Goal: Information Seeking & Learning: Learn about a topic

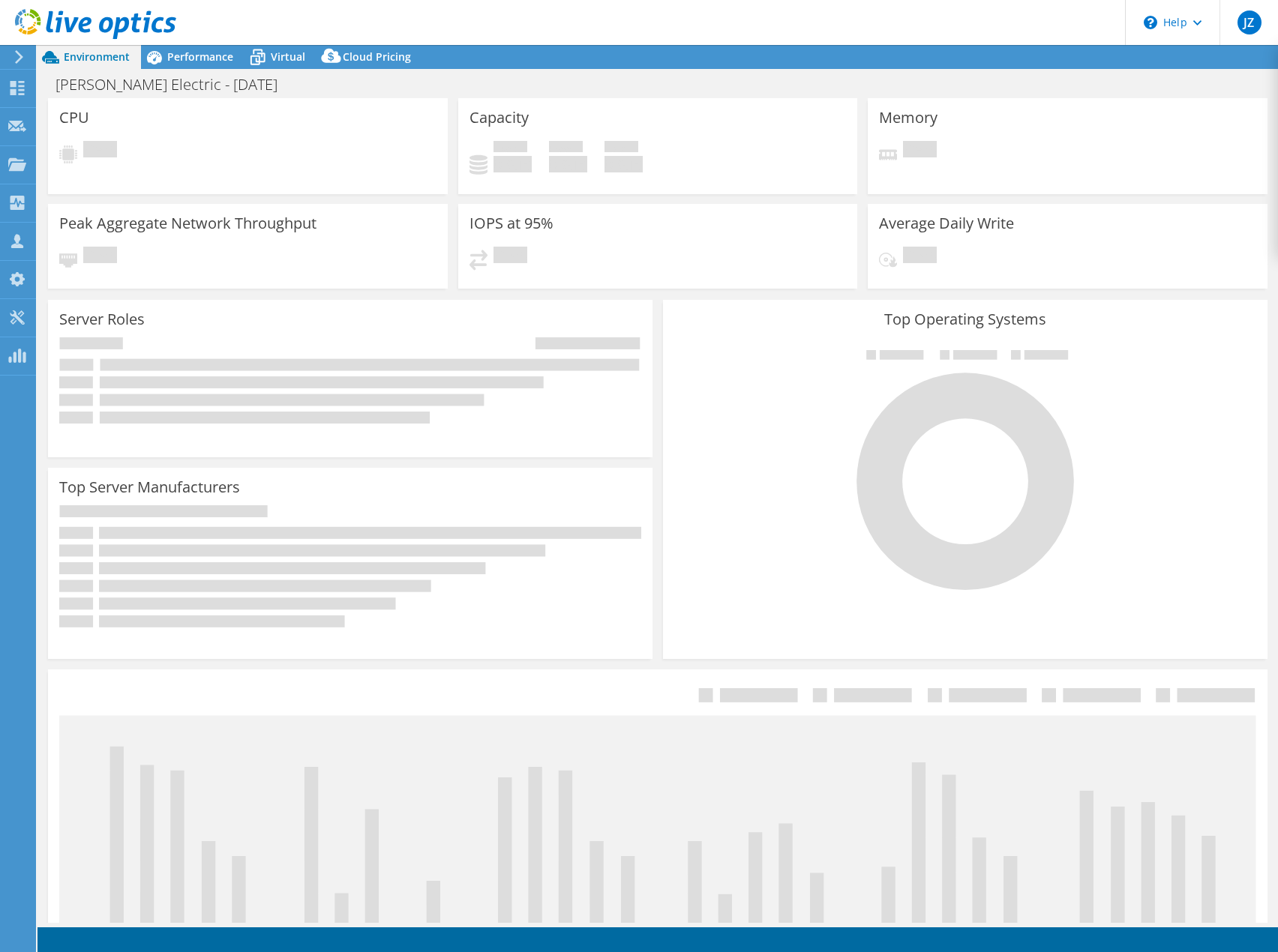
select select "USD"
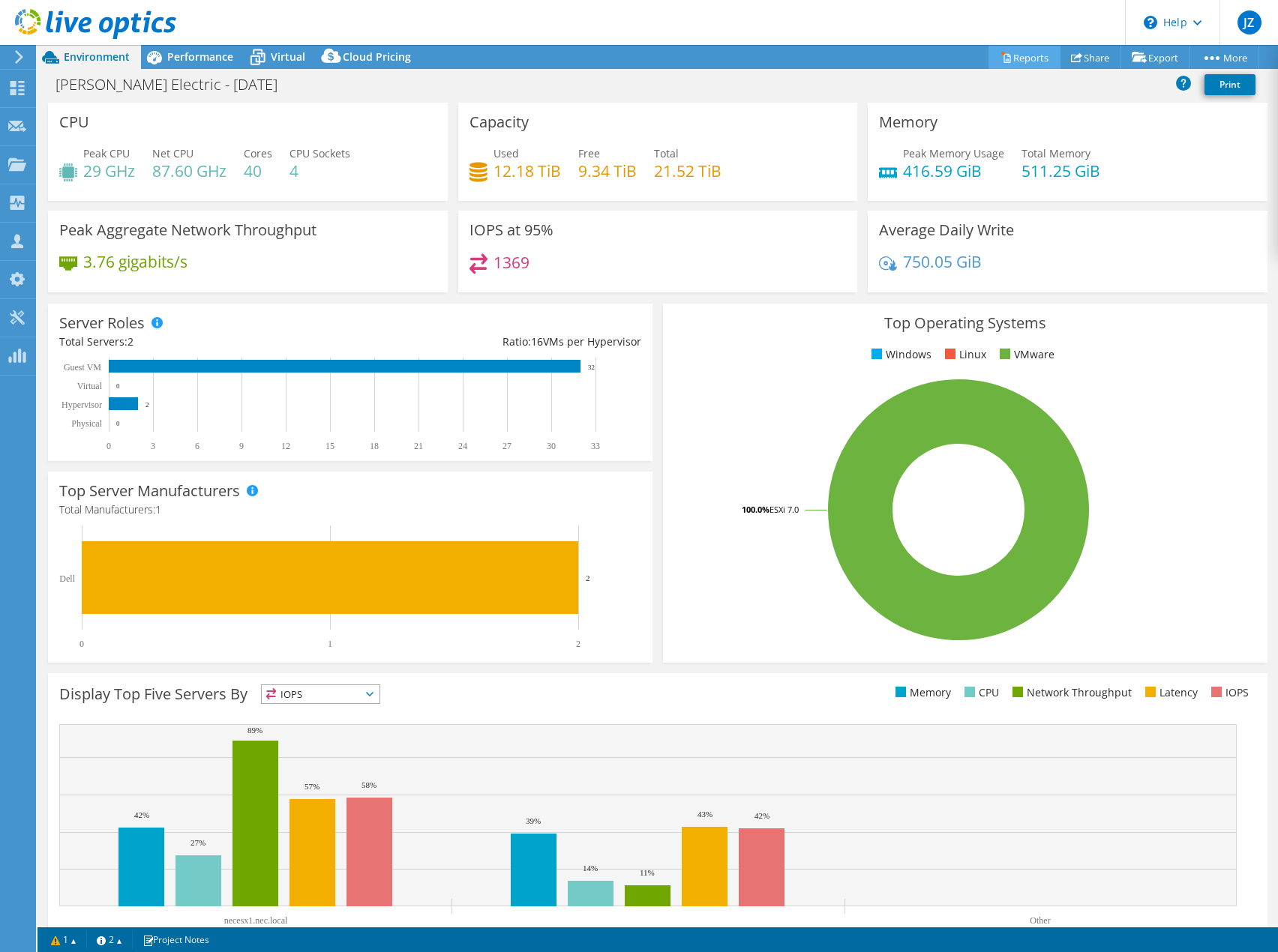
click at [1031, 60] on link "Reports" at bounding box center [1024, 58] width 72 height 24
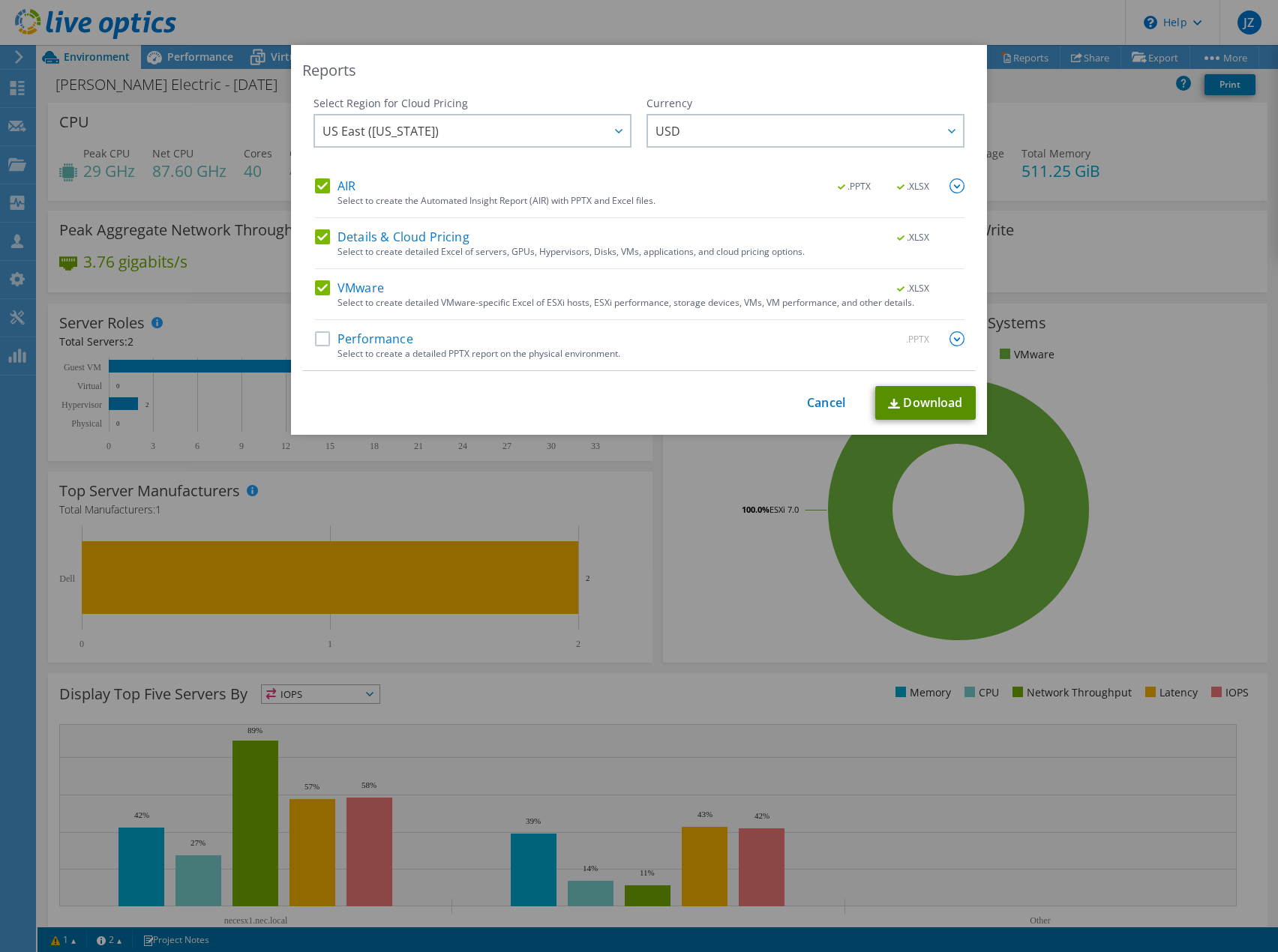
click at [945, 403] on link "Download" at bounding box center [926, 403] width 101 height 33
click at [886, 88] on div "Reports Select Region for Cloud Pricing Asia Pacific ([GEOGRAPHIC_DATA]) [GEOGR…" at bounding box center [639, 240] width 696 height 390
click at [822, 407] on link "Cancel" at bounding box center [826, 403] width 38 height 15
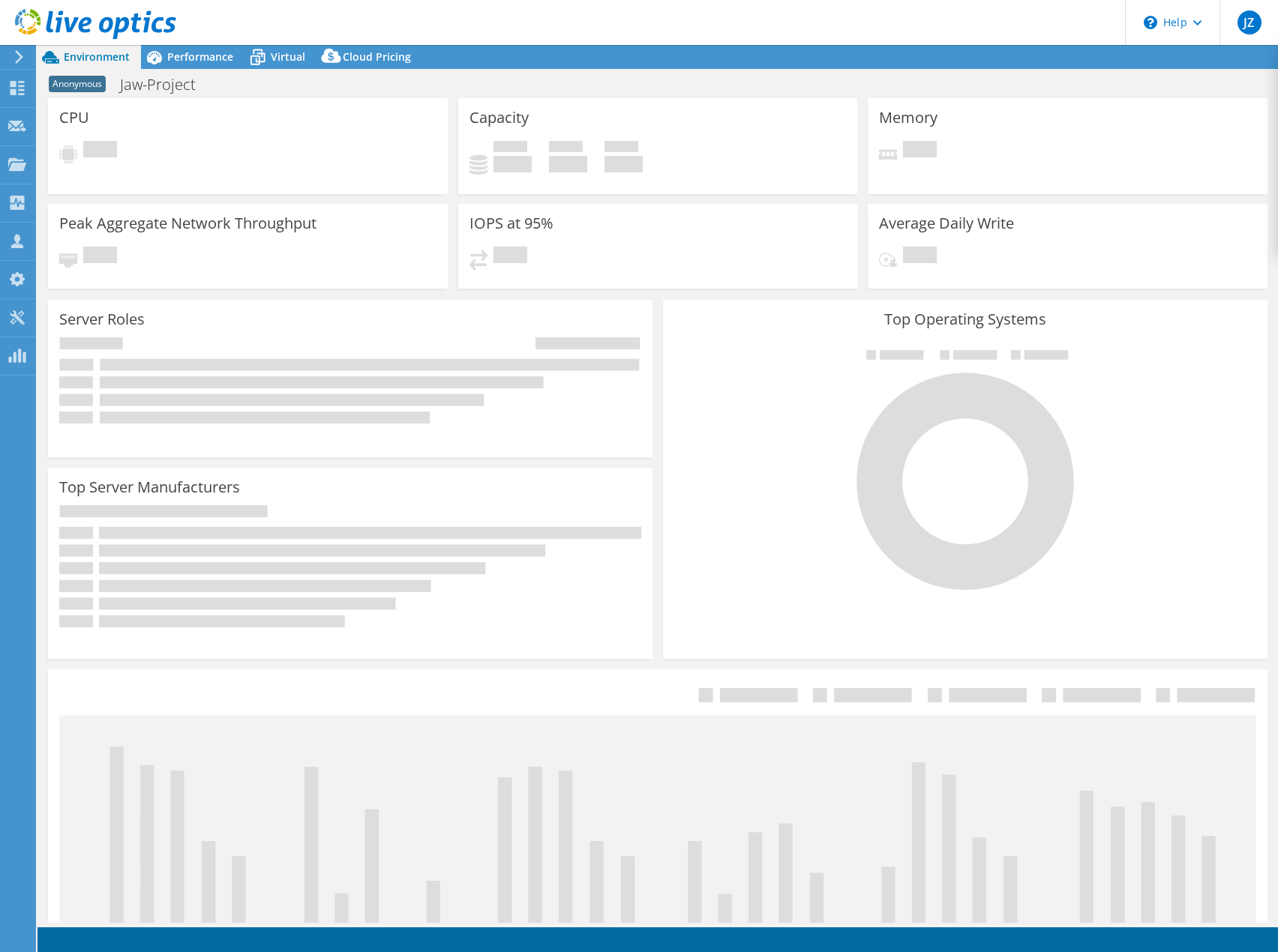
select select "USD"
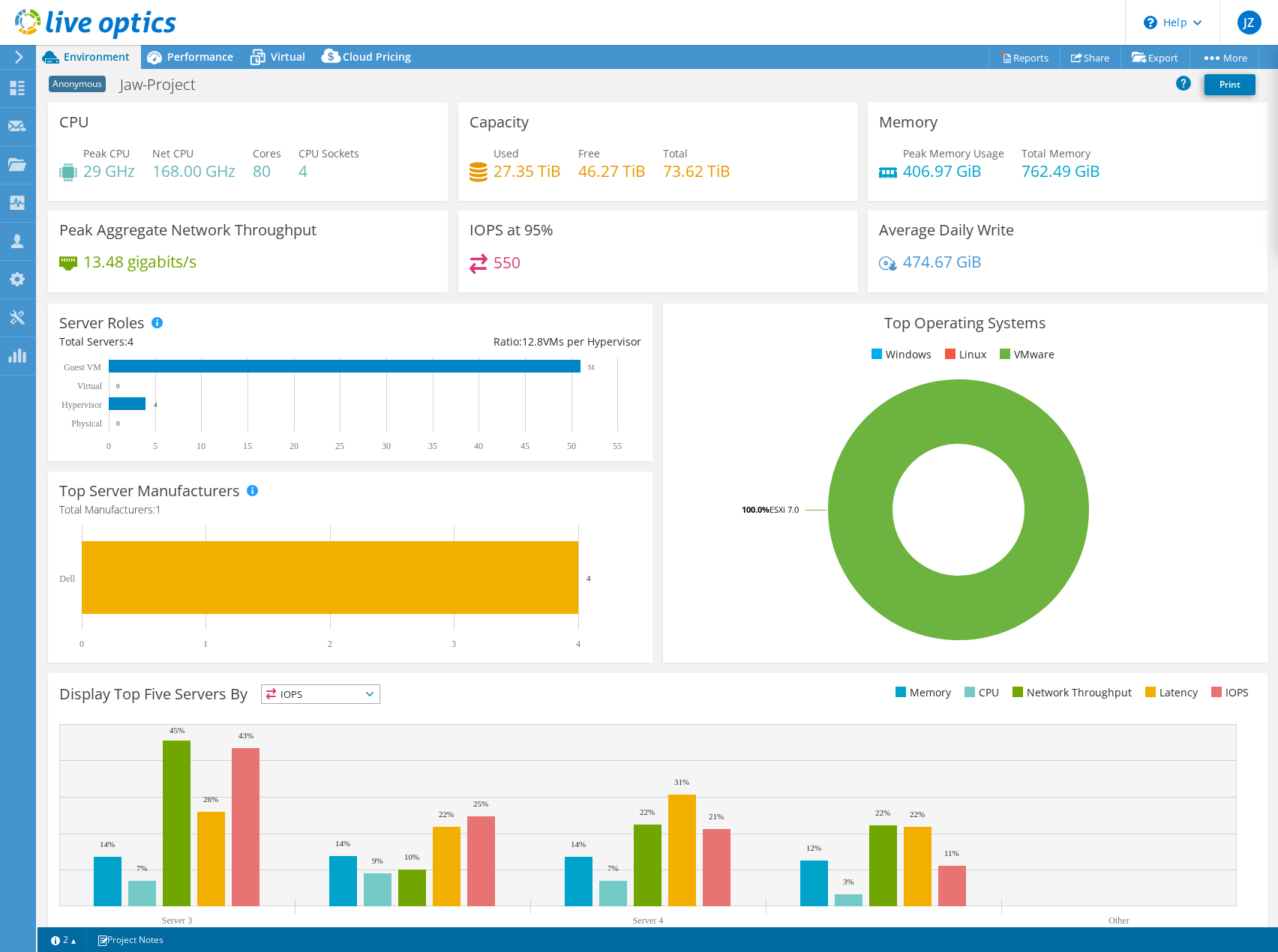
click at [962, 27] on header "JZ Partner Team Member Jordan Zubal jzubal@redesign-group.com redesign My Profi…" at bounding box center [639, 23] width 1278 height 45
click at [190, 60] on span "Performance" at bounding box center [200, 56] width 66 height 15
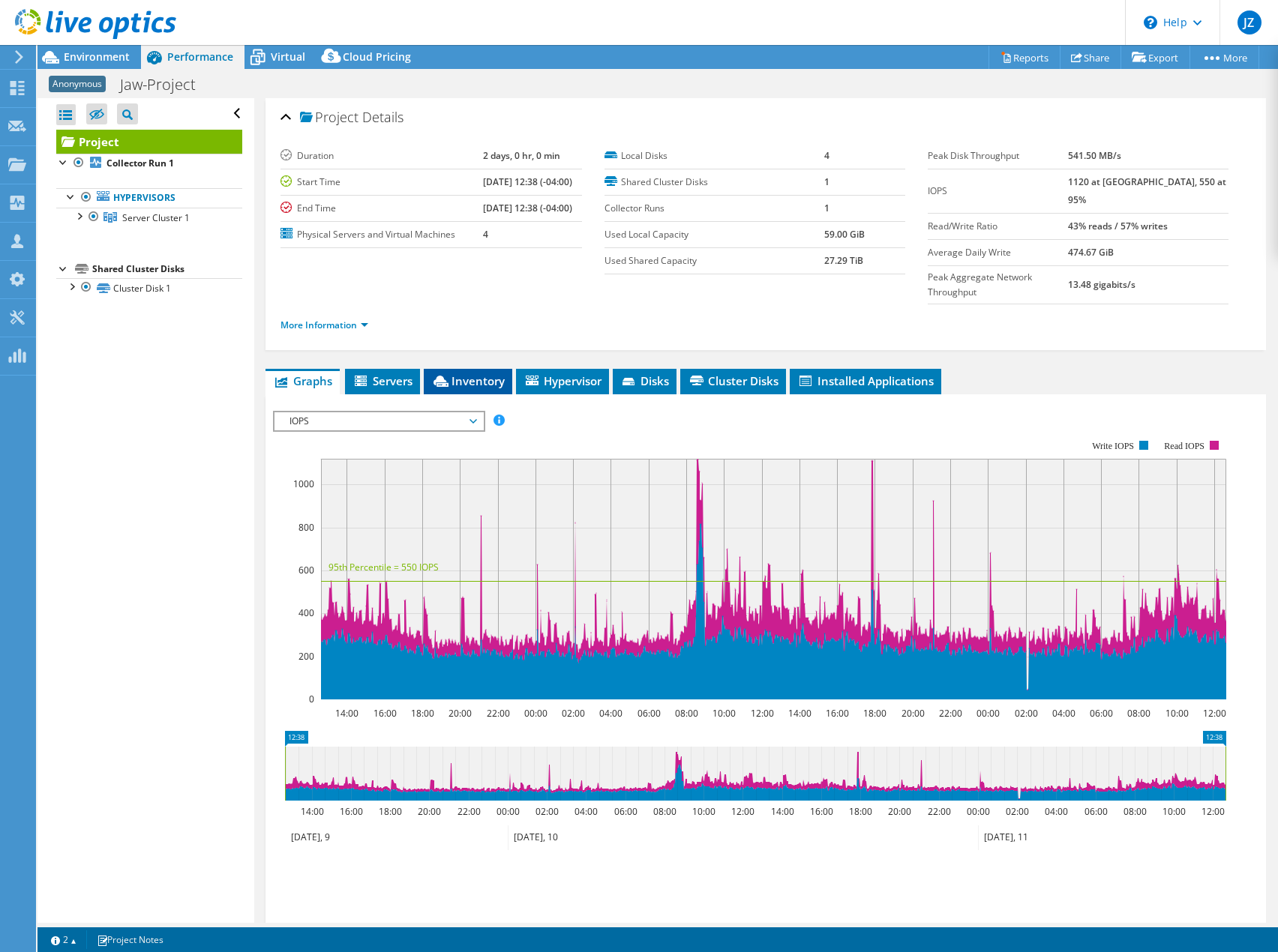
click at [493, 374] on span "Inventory" at bounding box center [468, 380] width 74 height 15
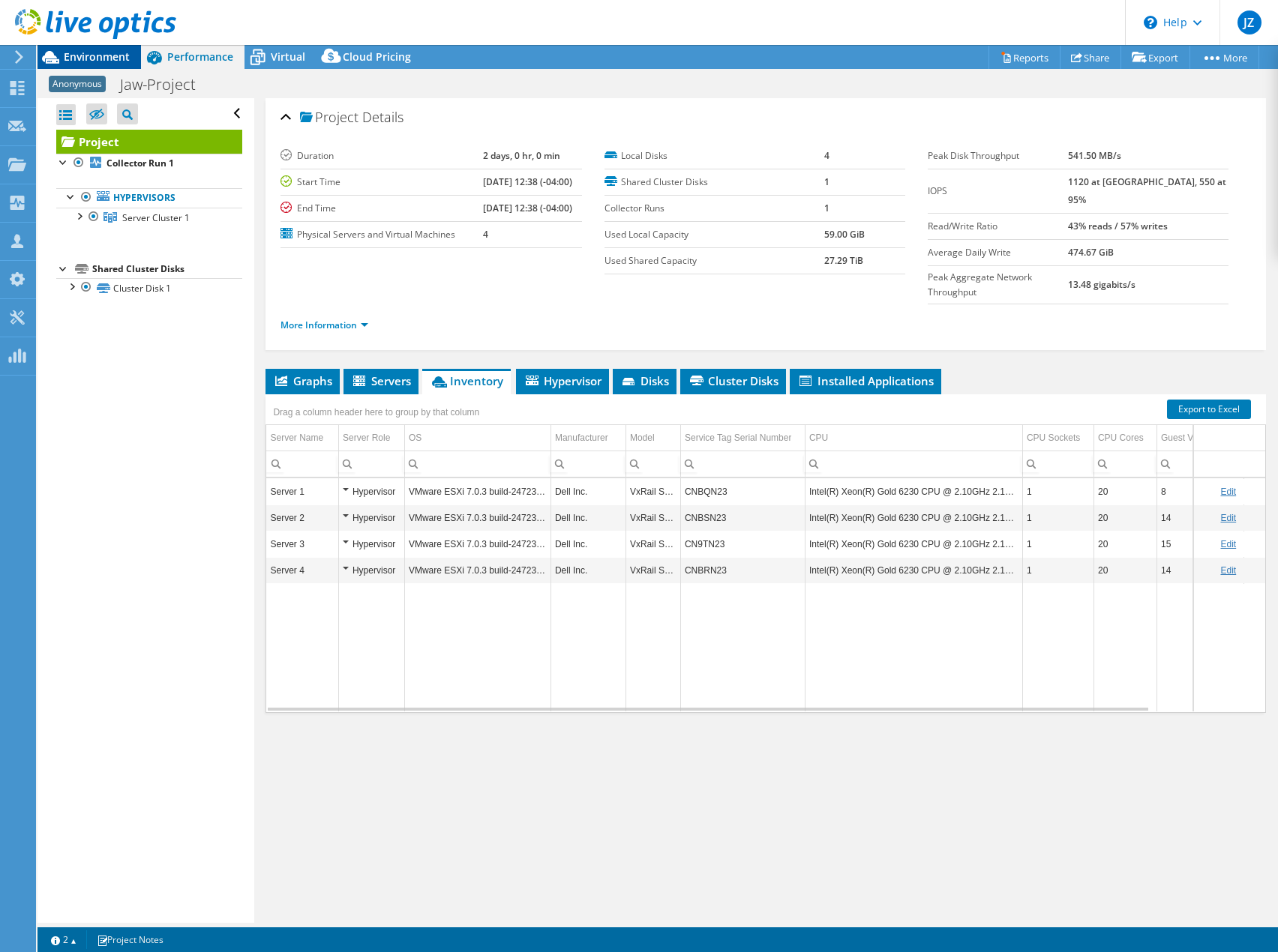
click at [104, 61] on span "Environment" at bounding box center [96, 56] width 66 height 15
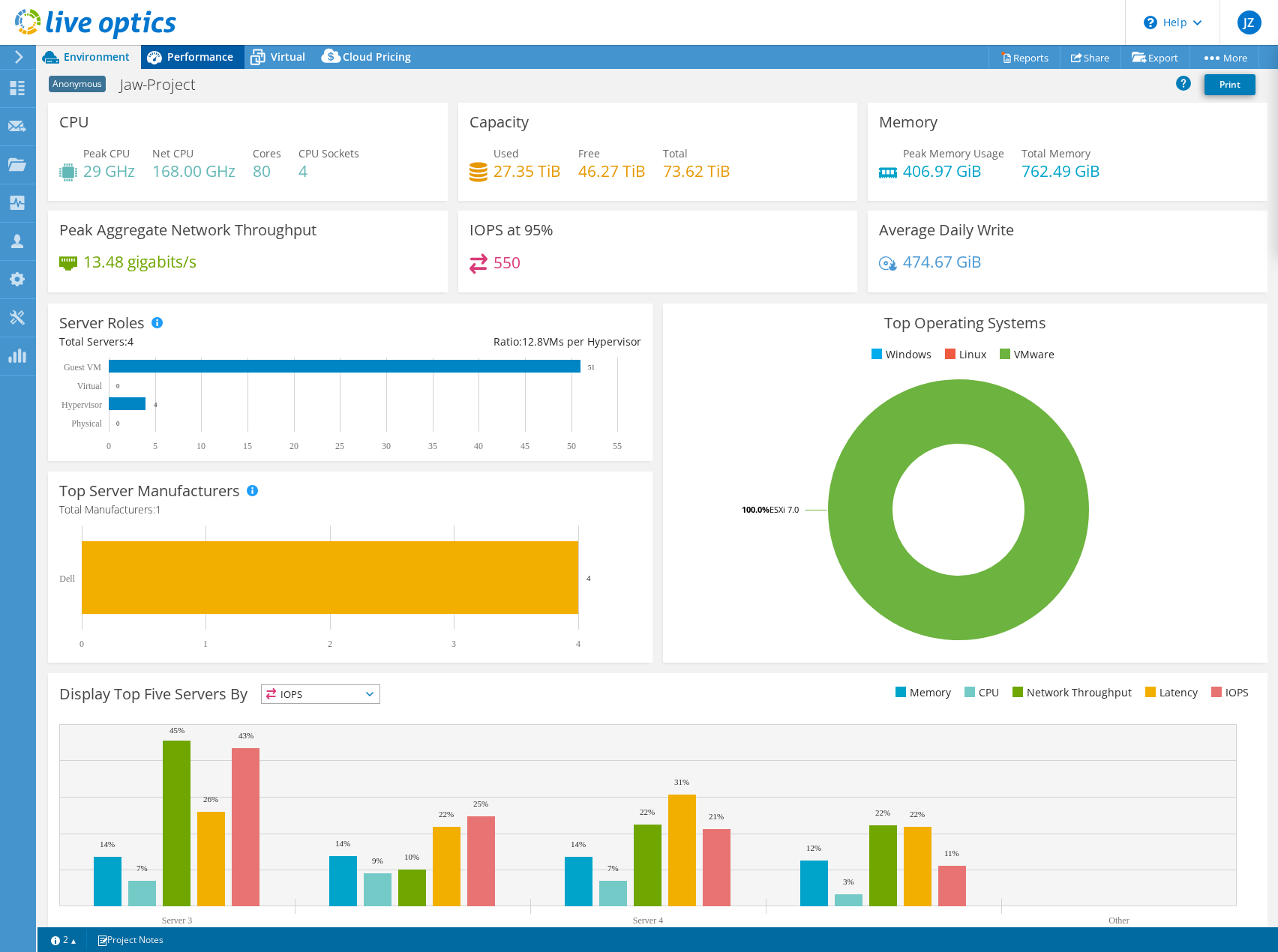
click at [189, 62] on span "Performance" at bounding box center [200, 56] width 66 height 15
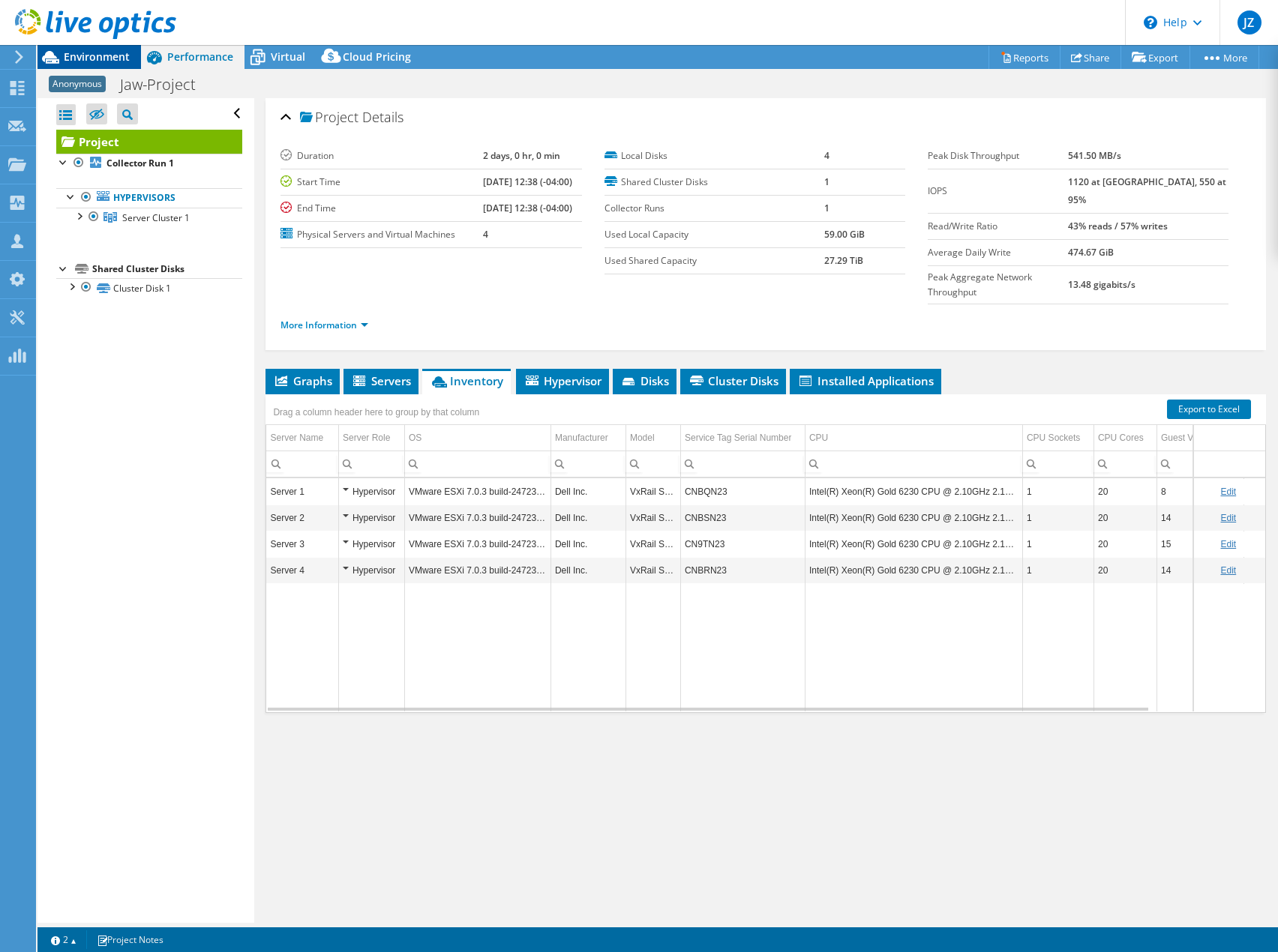
click at [86, 58] on span "Environment" at bounding box center [96, 56] width 66 height 15
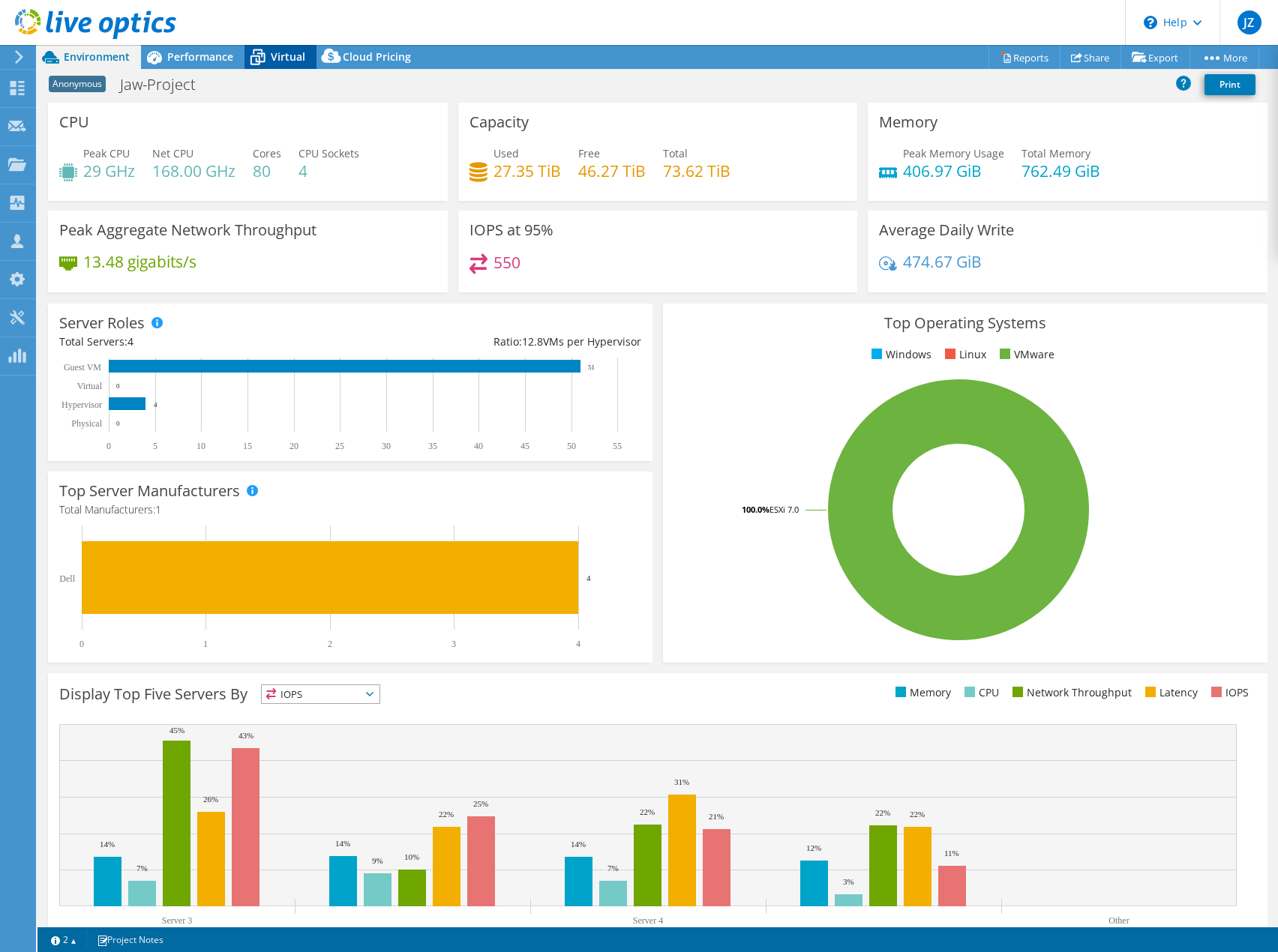
click at [280, 52] on span "Virtual" at bounding box center [287, 56] width 34 height 15
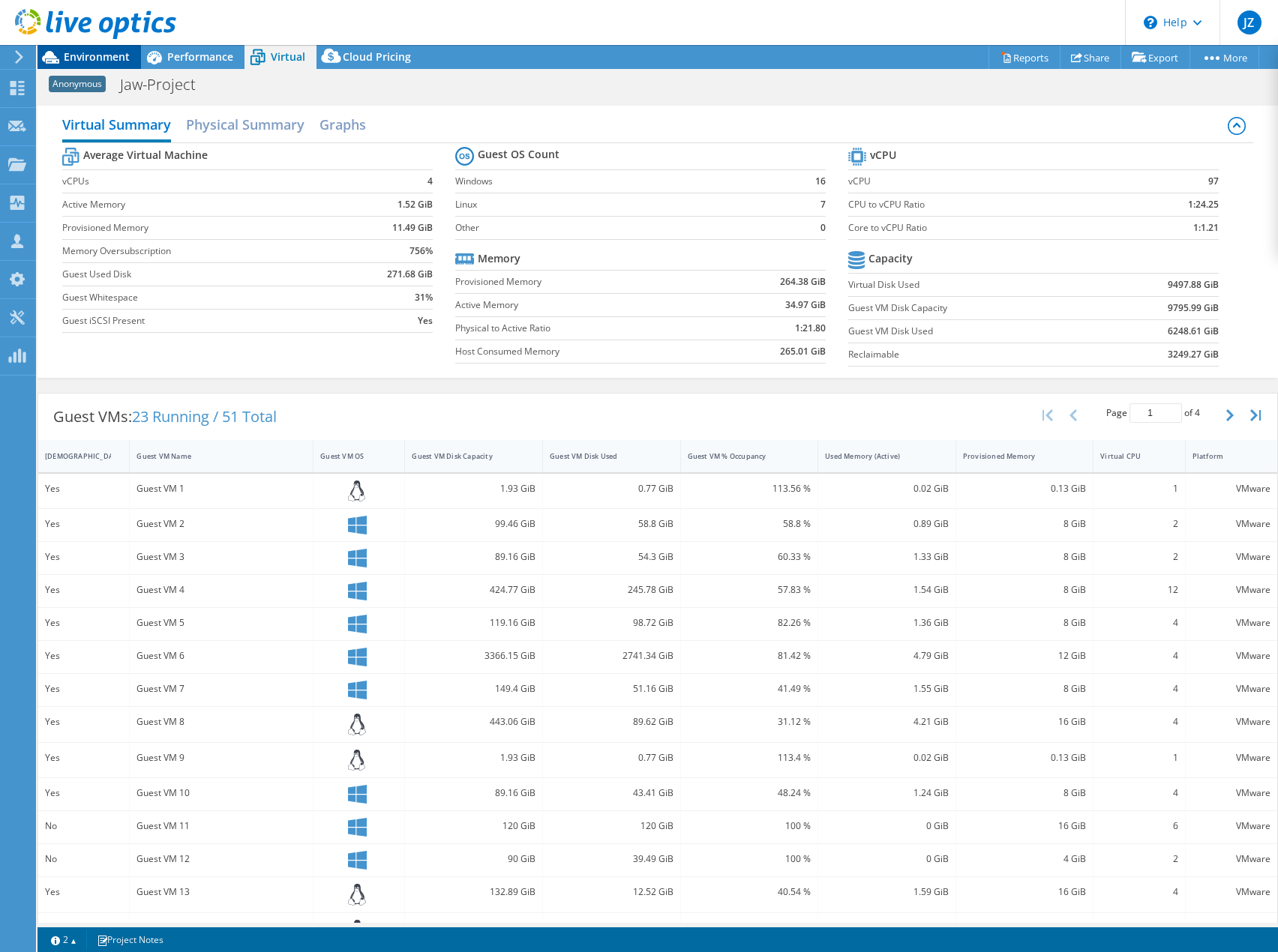
click at [92, 58] on span "Environment" at bounding box center [96, 56] width 66 height 15
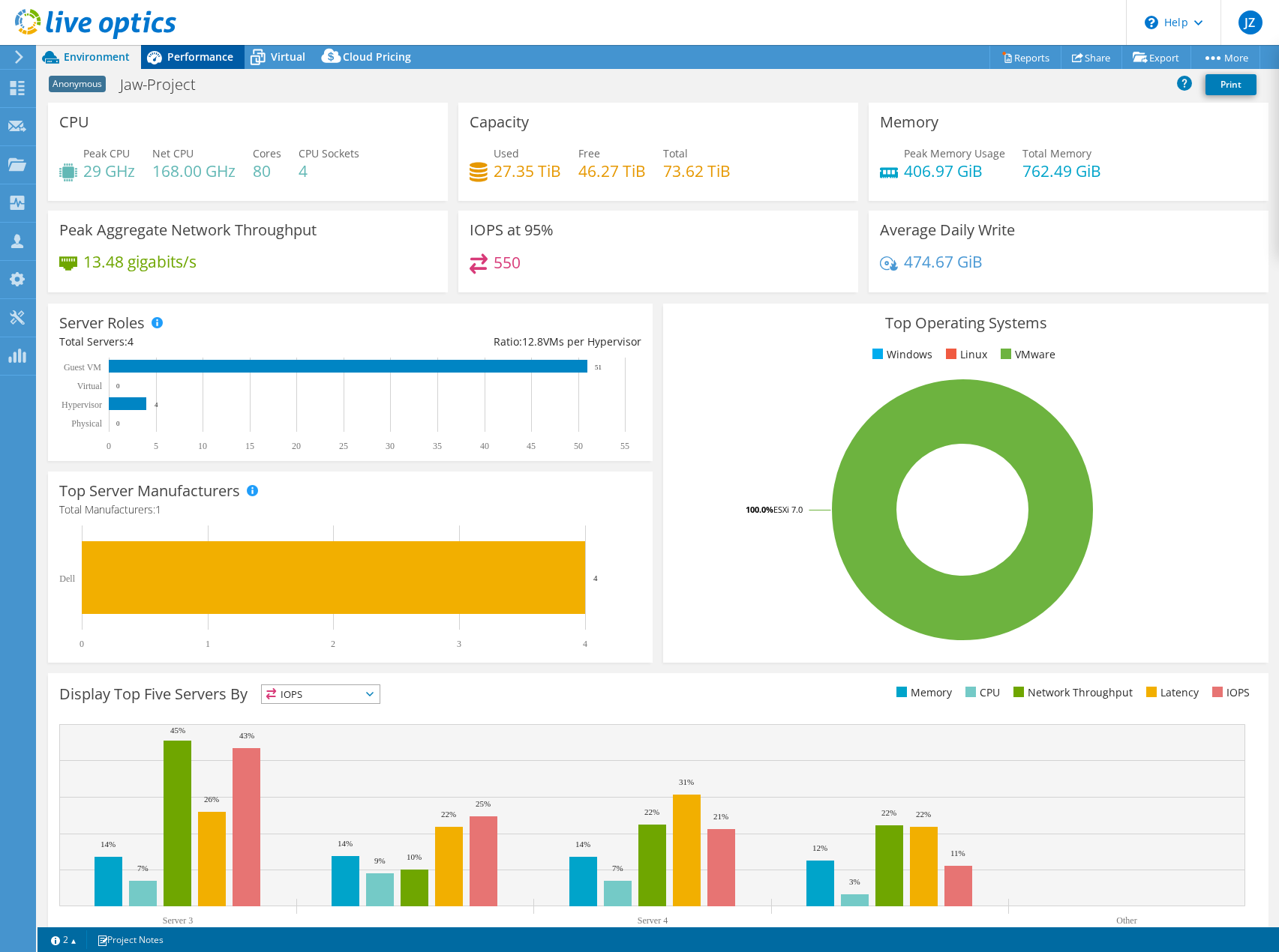
click at [214, 59] on span "Performance" at bounding box center [200, 56] width 66 height 15
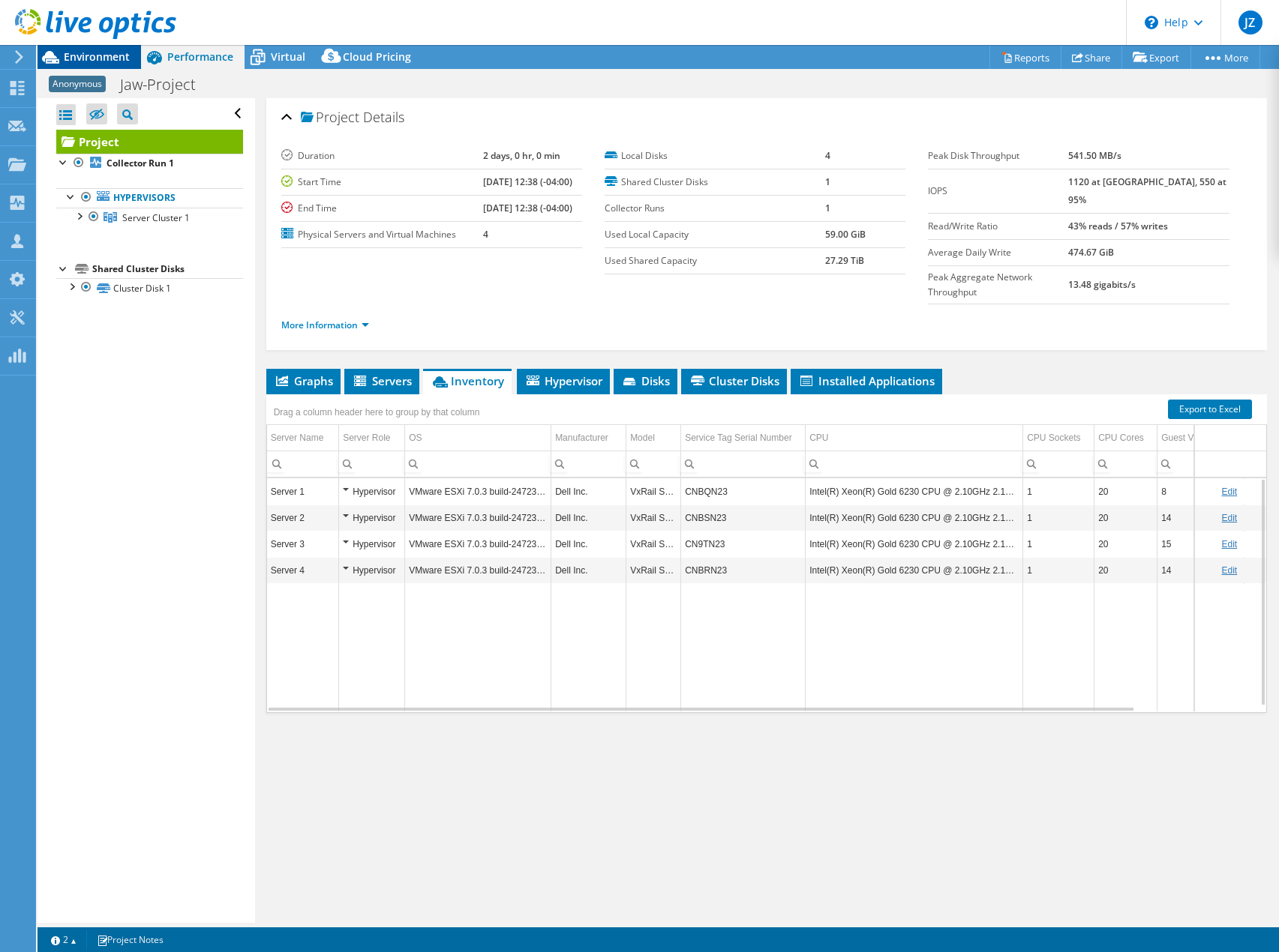
click at [88, 51] on span "Environment" at bounding box center [96, 56] width 66 height 15
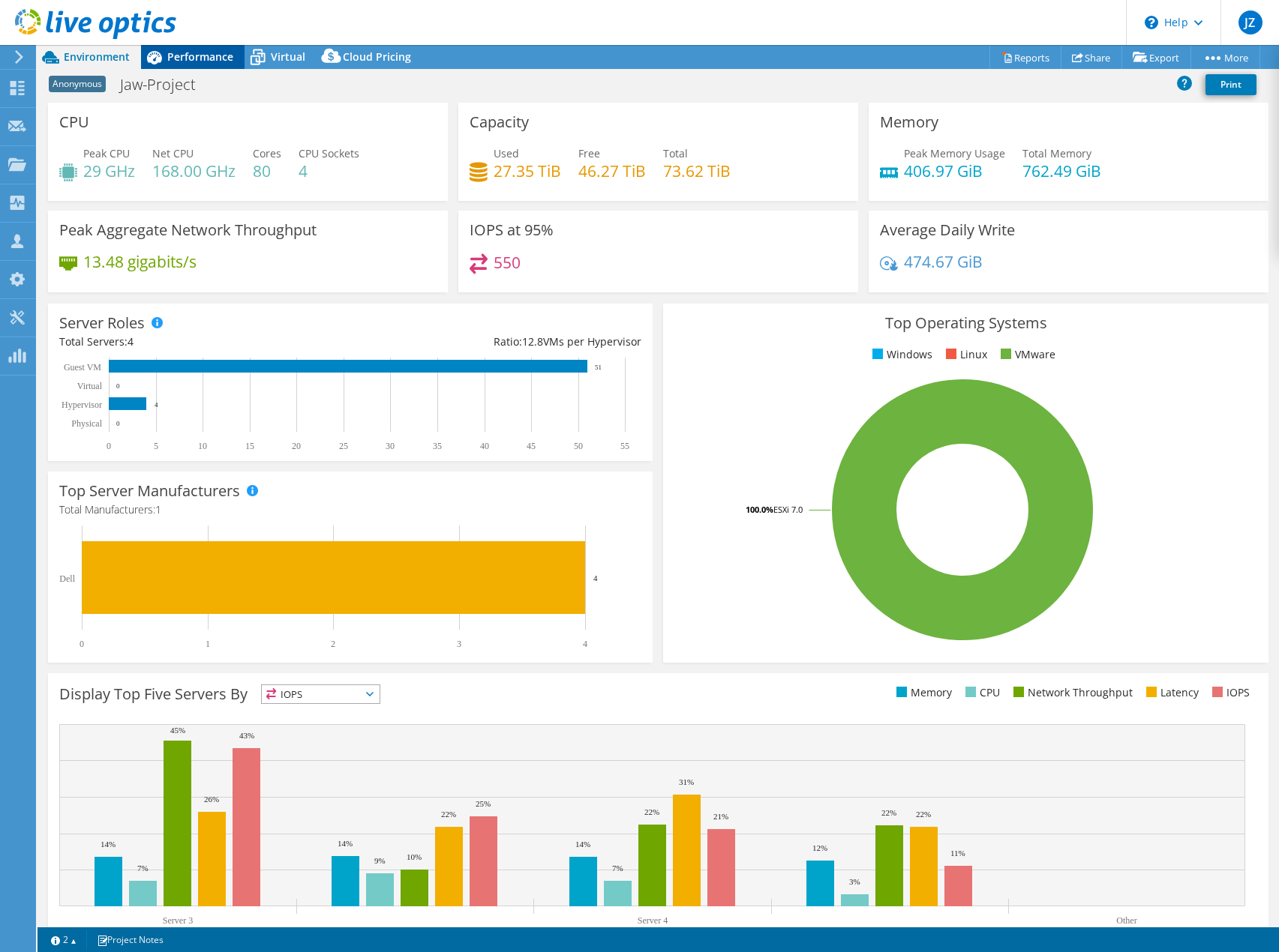
click at [205, 64] on div "Performance" at bounding box center [193, 57] width 104 height 24
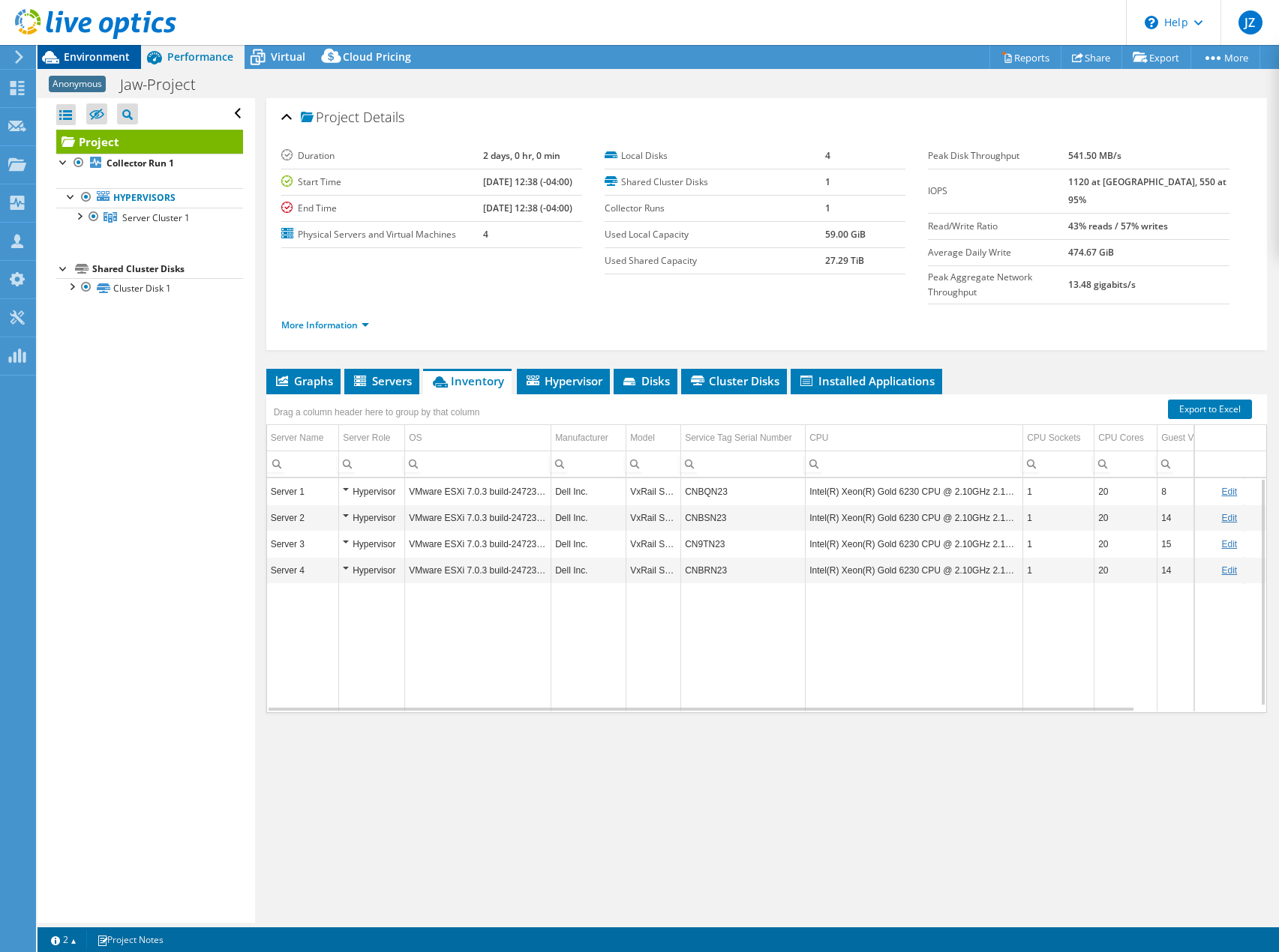
click at [110, 58] on span "Environment" at bounding box center [96, 56] width 66 height 15
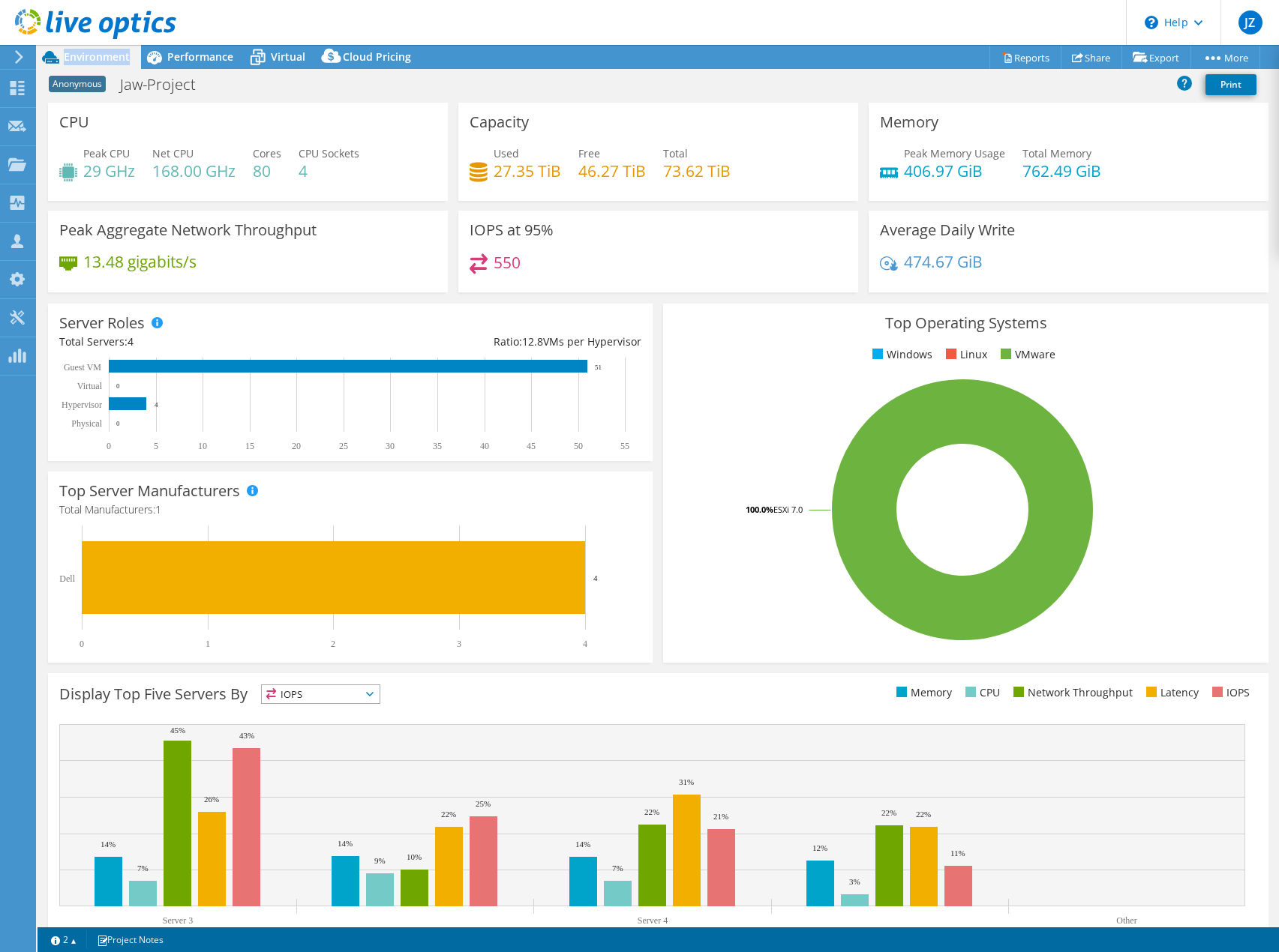
click at [110, 58] on span "Environment" at bounding box center [96, 56] width 66 height 15
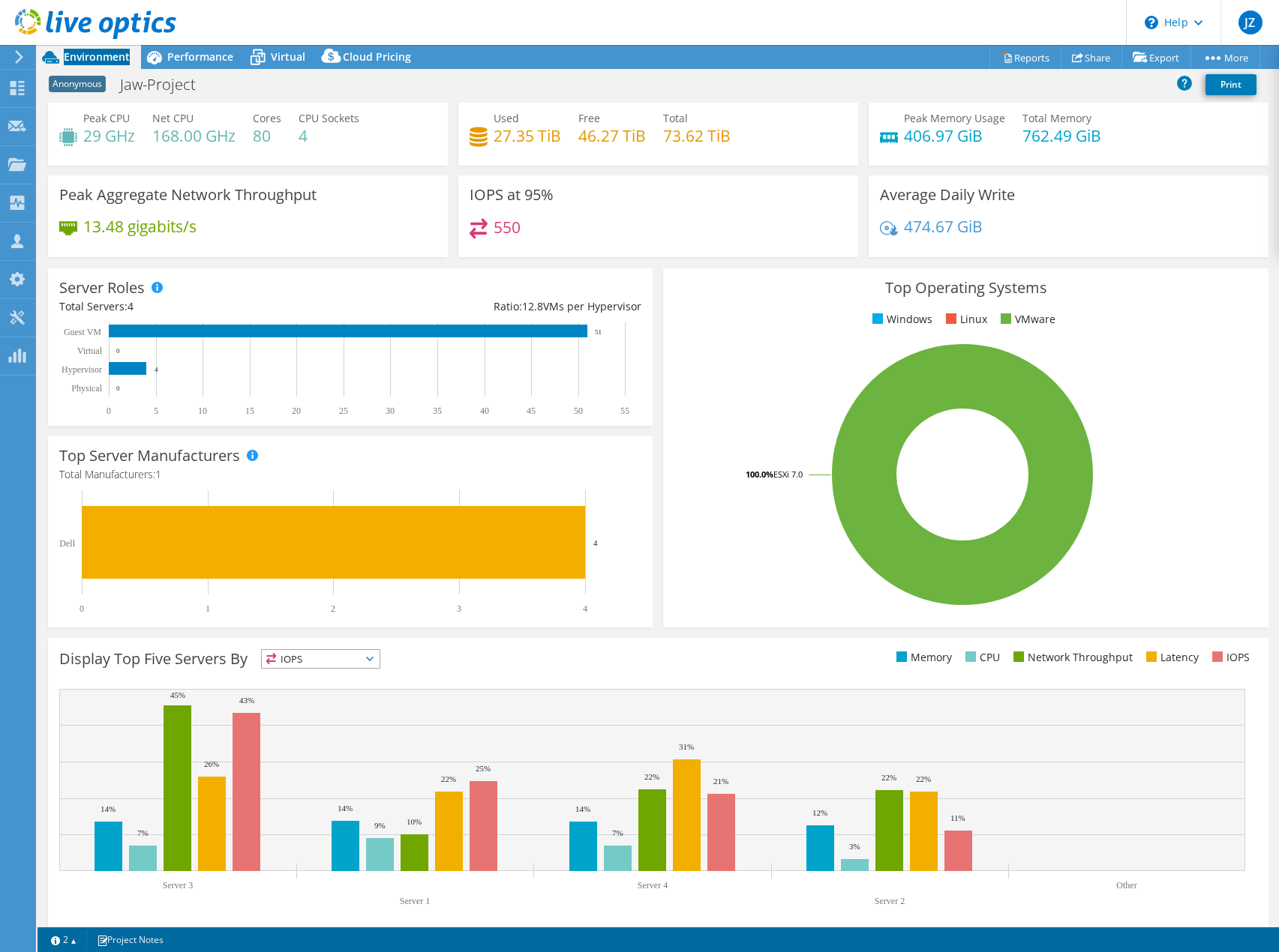
scroll to position [49, 0]
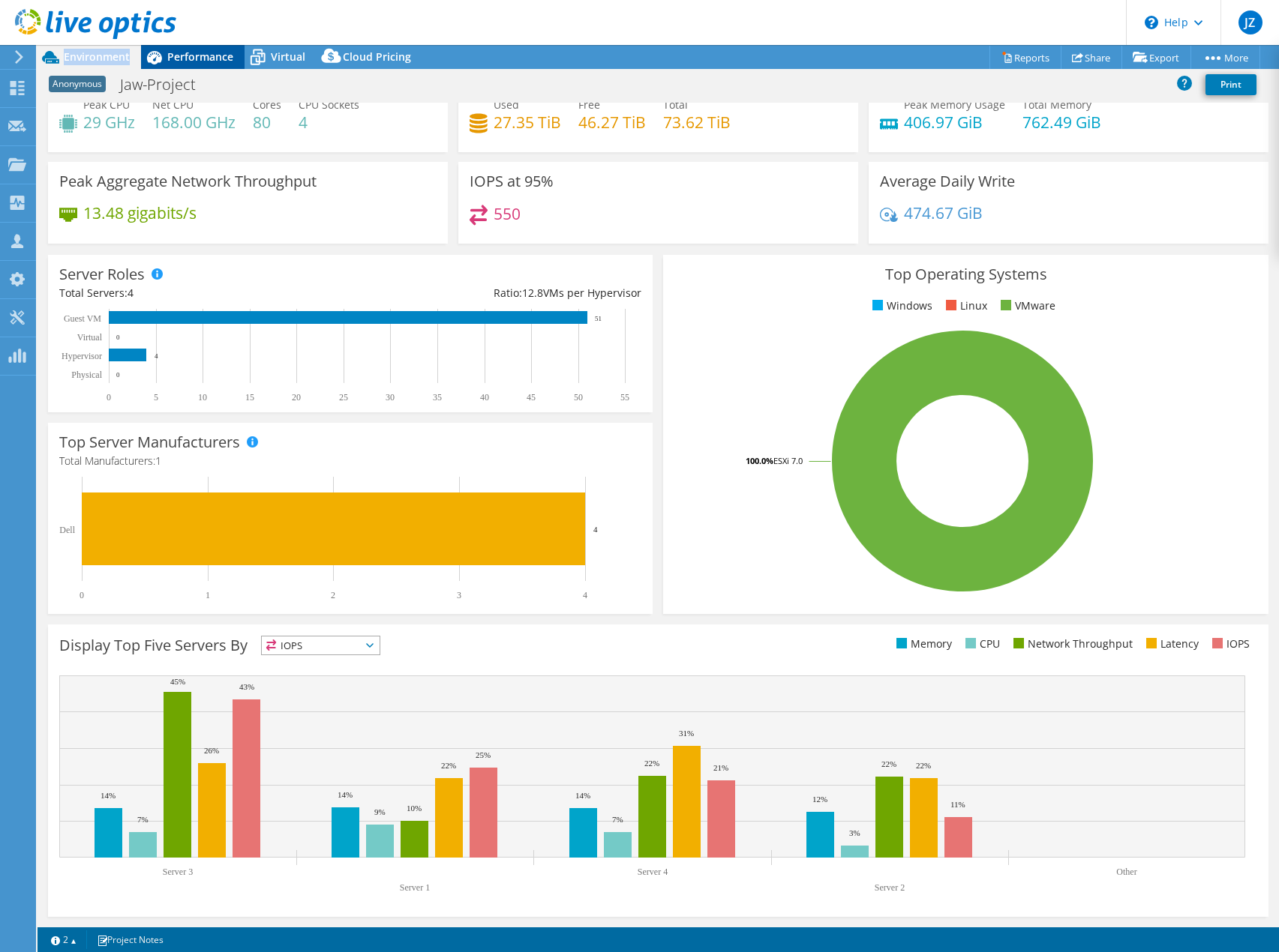
click at [185, 59] on span "Performance" at bounding box center [200, 56] width 66 height 15
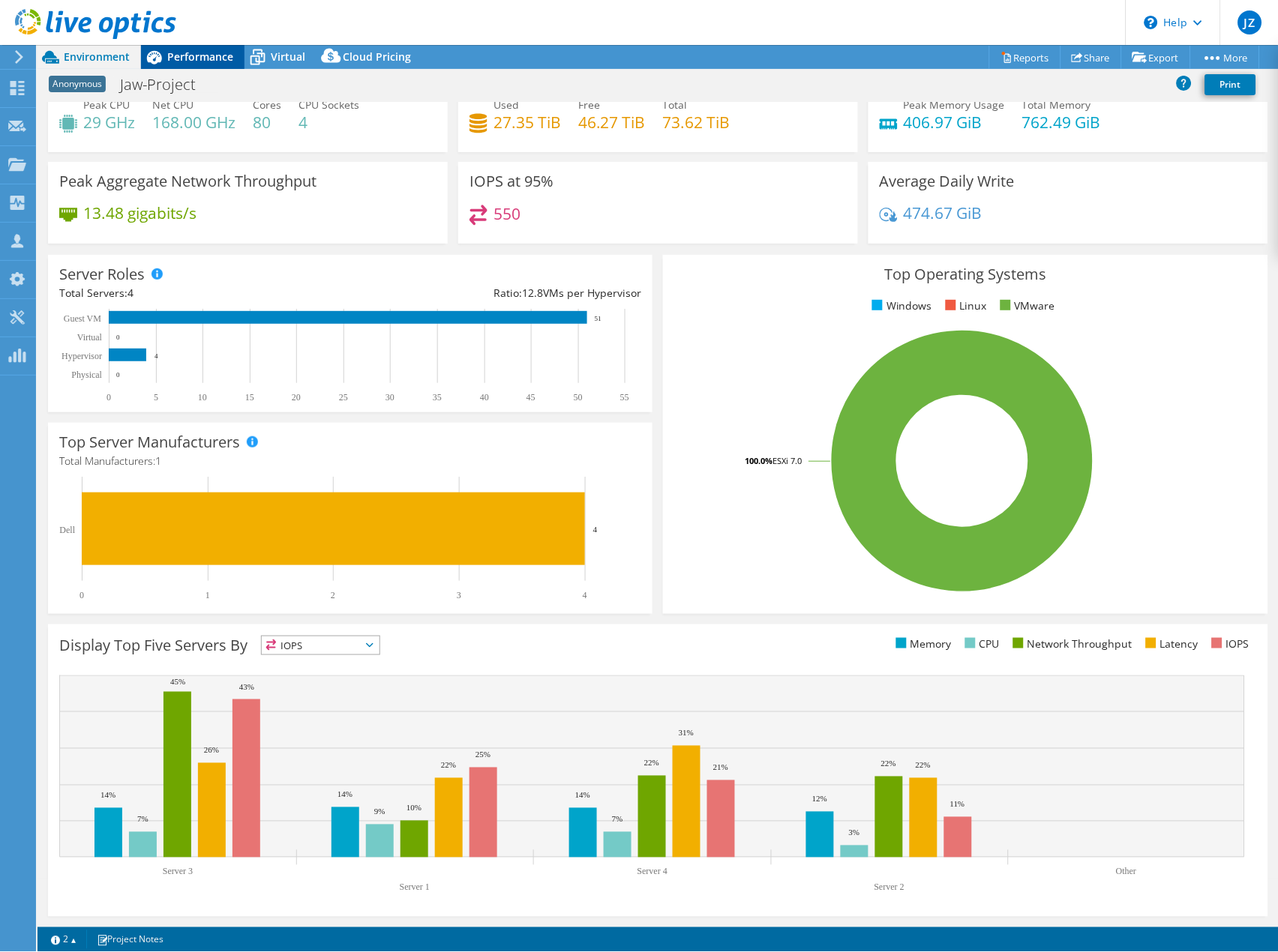
scroll to position [0, 0]
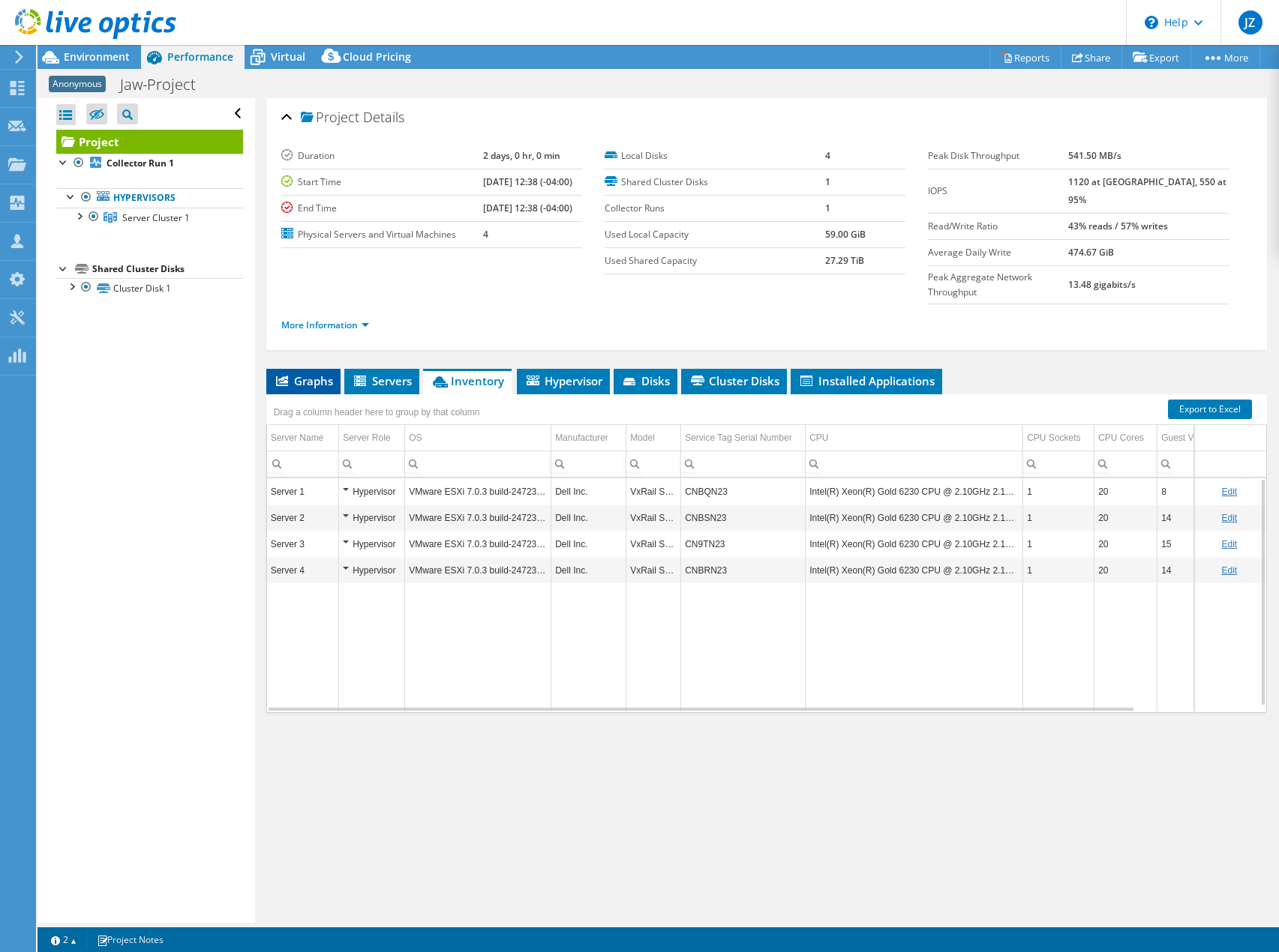
click at [308, 374] on span "Graphs" at bounding box center [303, 380] width 59 height 15
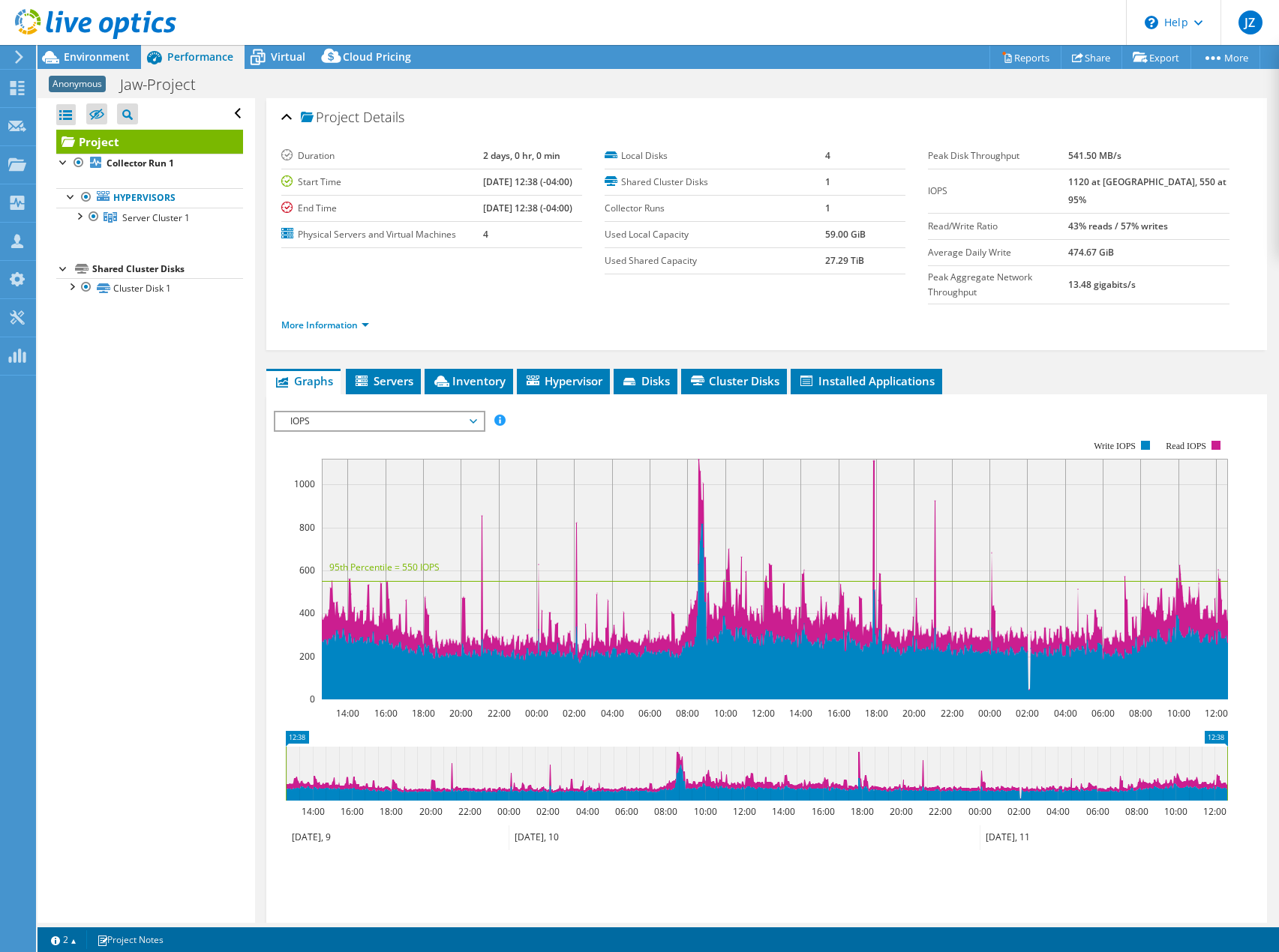
click at [429, 413] on span "IOPS" at bounding box center [379, 422] width 193 height 18
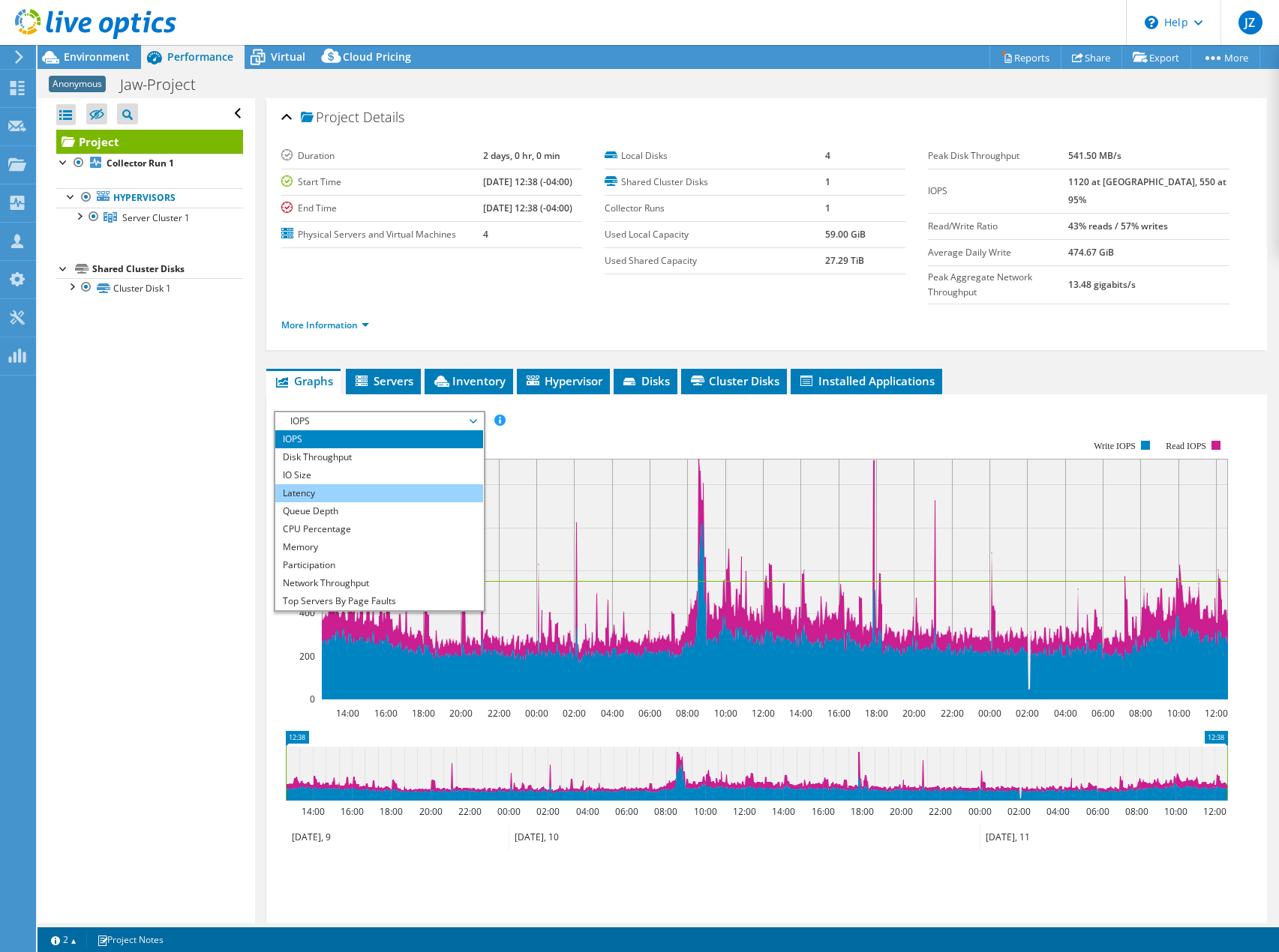
click at [377, 484] on li "Latency" at bounding box center [380, 493] width 208 height 18
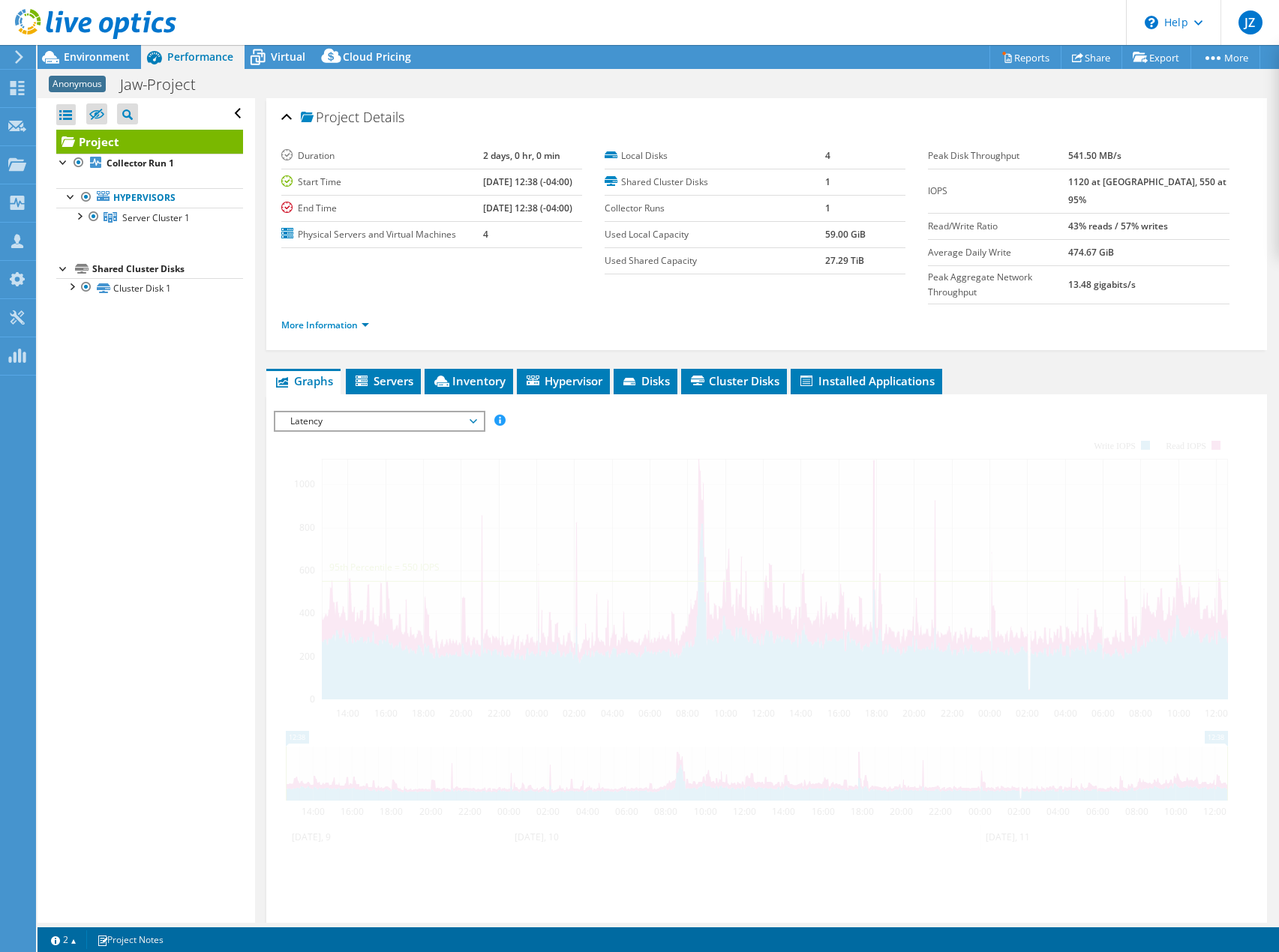
click at [614, 411] on div at bounding box center [766, 667] width 986 height 512
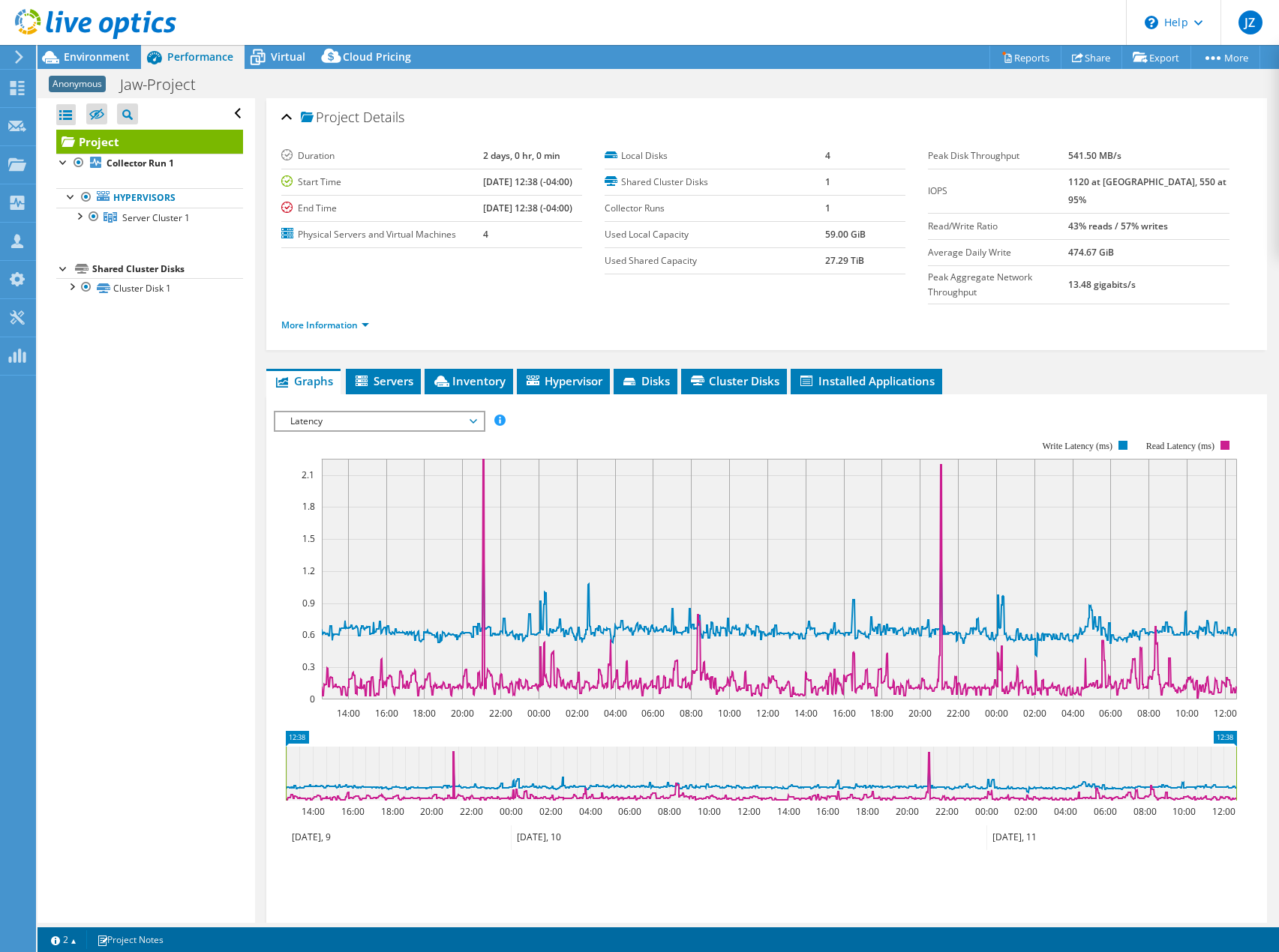
click at [369, 404] on div "IOPS Disk Throughput IO Size Latency Queue Depth CPU Percentage Memory Page Fau…" at bounding box center [766, 664] width 986 height 520
click at [366, 413] on span "Latency" at bounding box center [379, 422] width 193 height 18
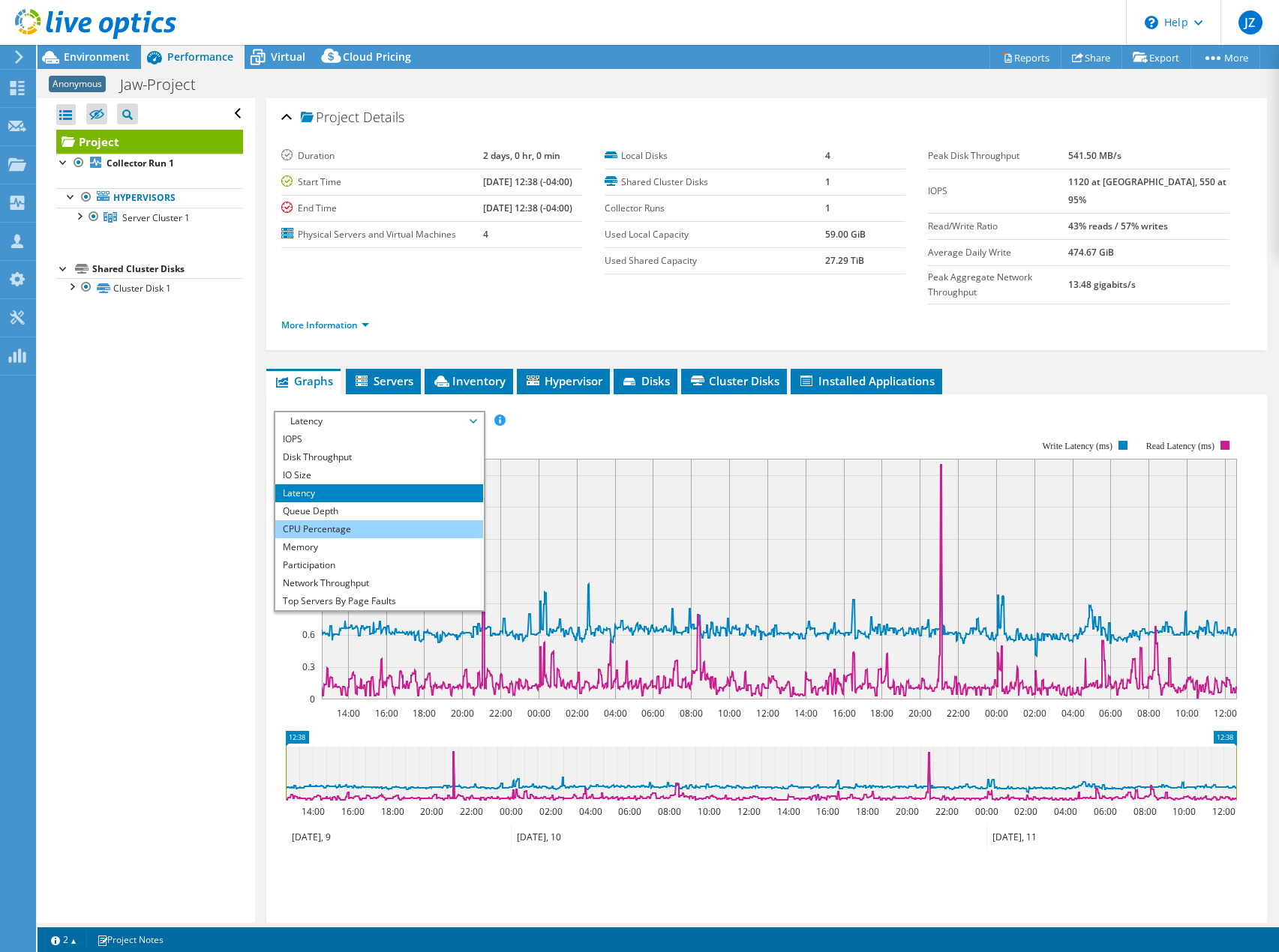
click at [350, 521] on li "CPU Percentage" at bounding box center [380, 529] width 208 height 18
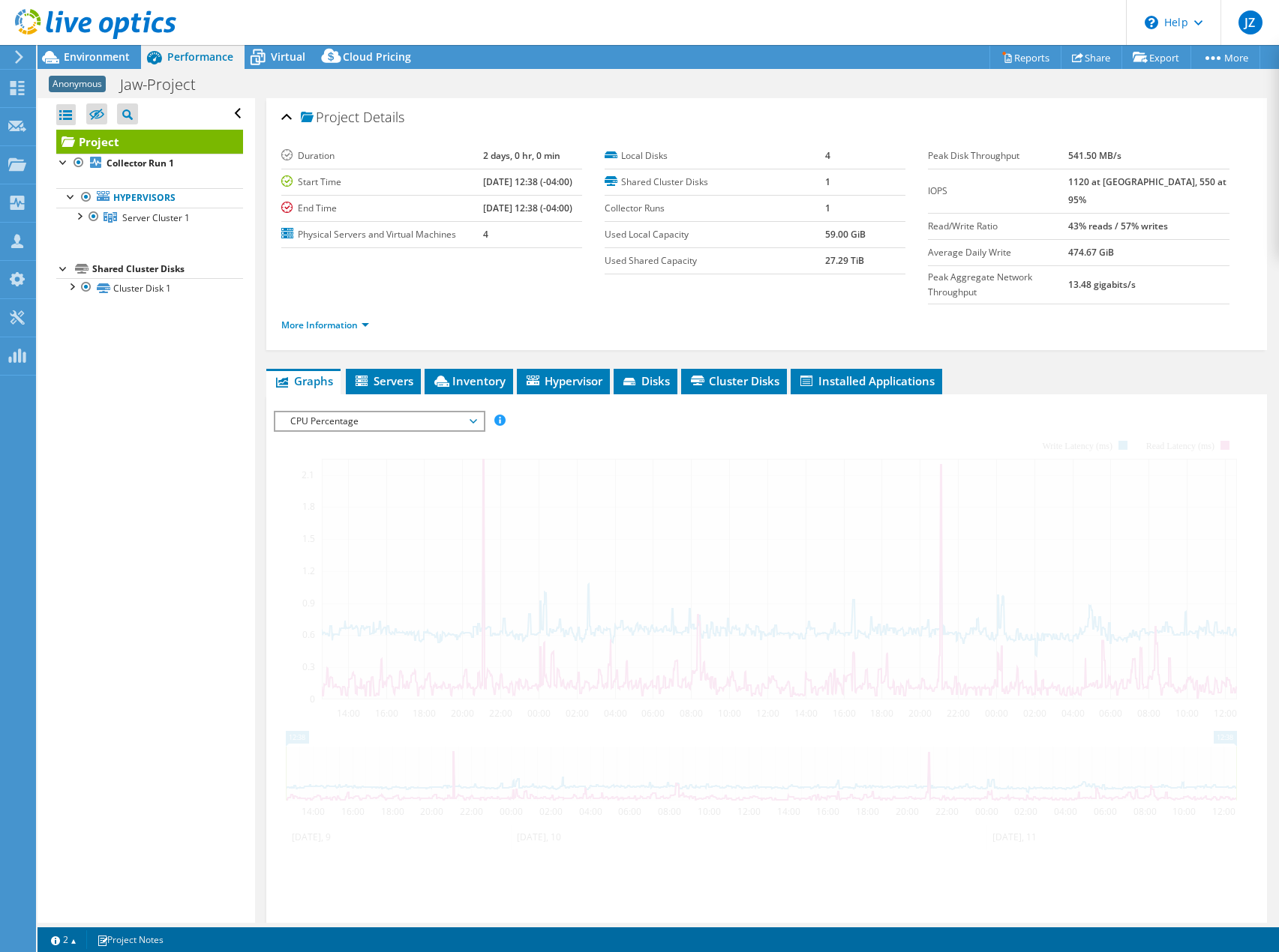
click at [660, 411] on div at bounding box center [766, 667] width 986 height 512
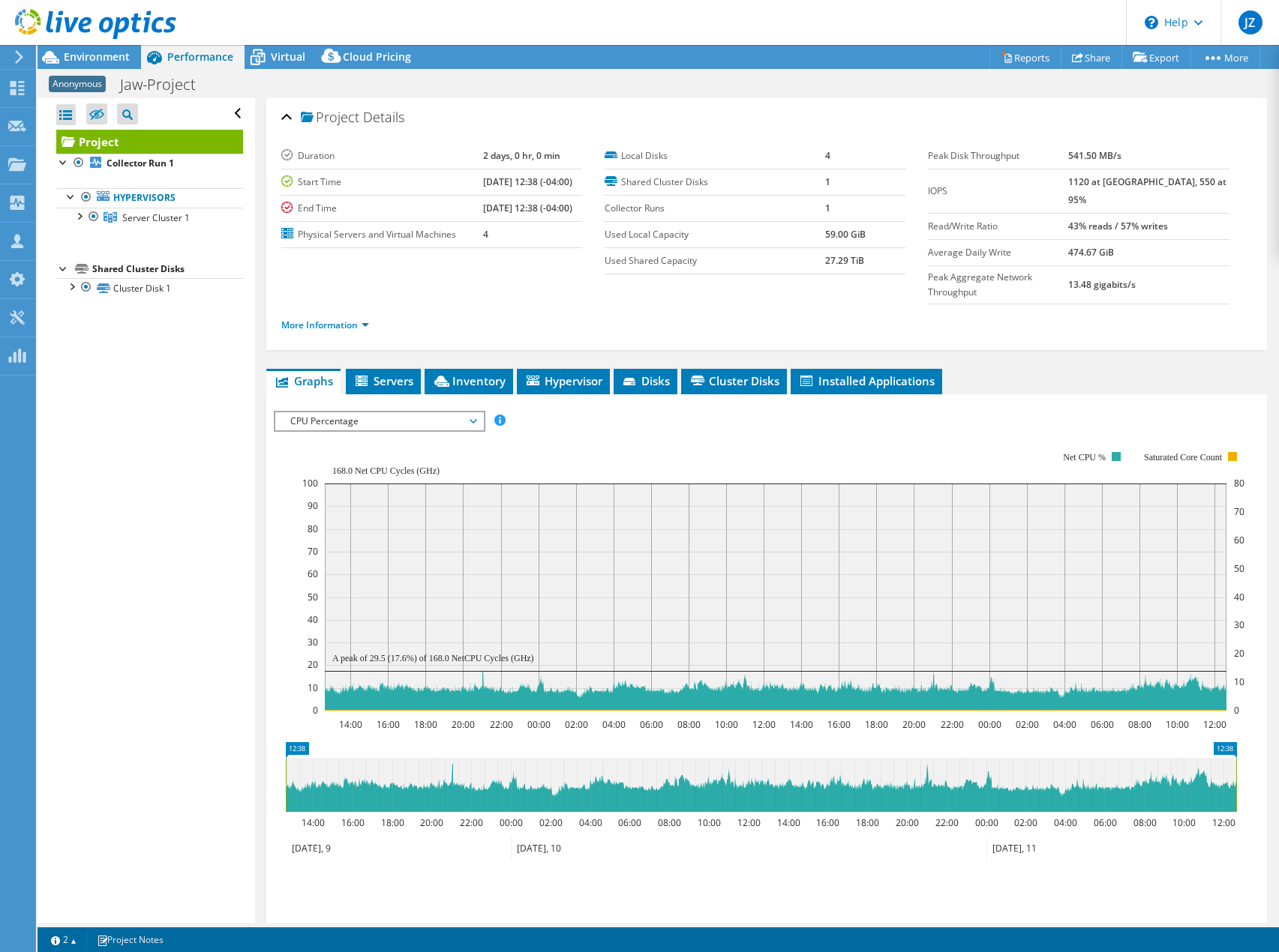
click at [660, 411] on div at bounding box center [766, 673] width 986 height 524
drag, startPoint x: 896, startPoint y: 25, endPoint x: 901, endPoint y: 5, distance: 20.6
click at [896, 25] on header "JZ Partner Team Member Jordan Zubal jzubal@redesign-group.com redesign My Profi…" at bounding box center [639, 23] width 1278 height 45
